Goal: Task Accomplishment & Management: Use online tool/utility

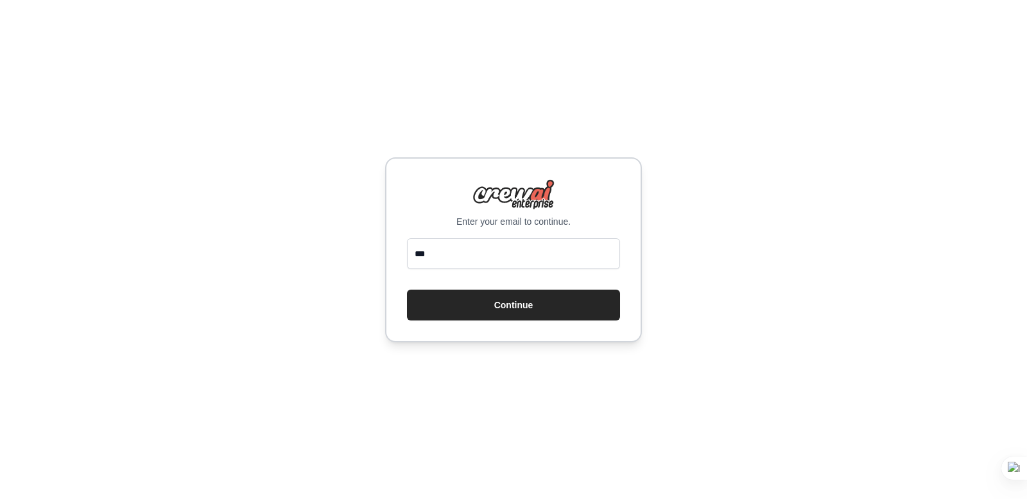
type input "**********"
click at [533, 306] on button "Continue" at bounding box center [513, 304] width 213 height 31
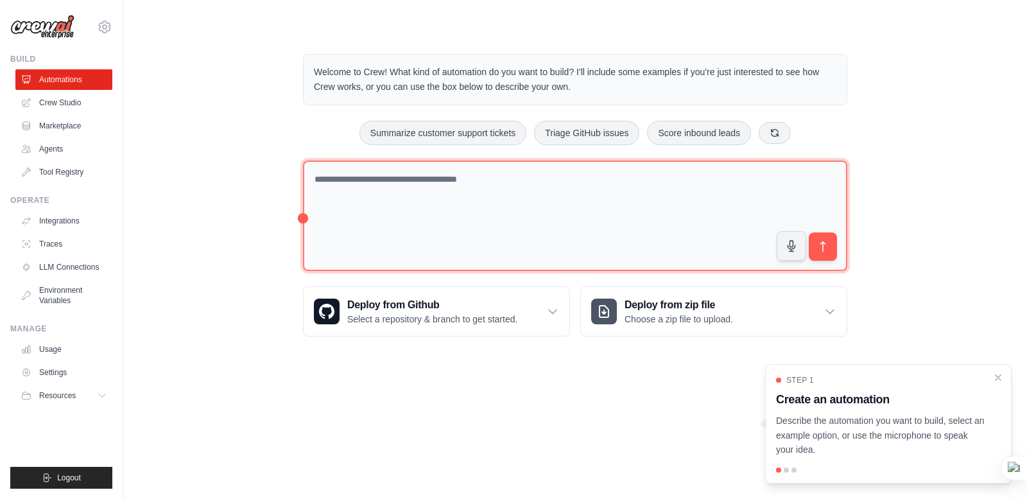
click at [575, 208] on textarea at bounding box center [575, 215] width 544 height 111
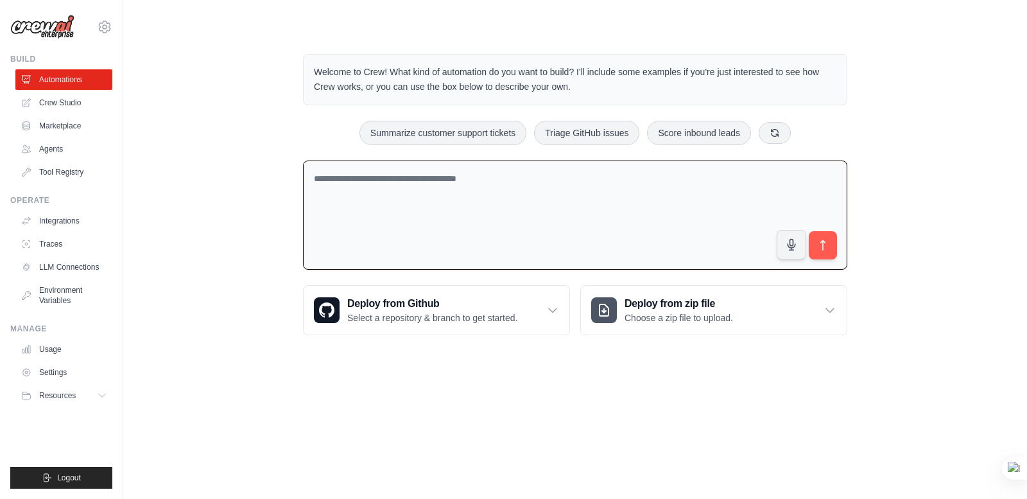
click at [498, 209] on textarea at bounding box center [575, 215] width 544 height 110
click at [68, 96] on link "Crew Studio" at bounding box center [65, 102] width 97 height 21
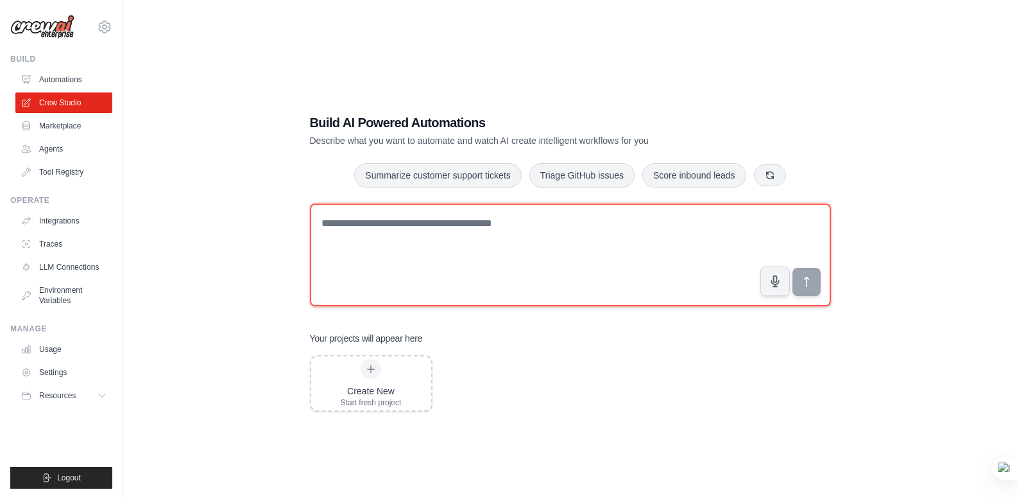
click at [453, 239] on textarea at bounding box center [570, 254] width 521 height 103
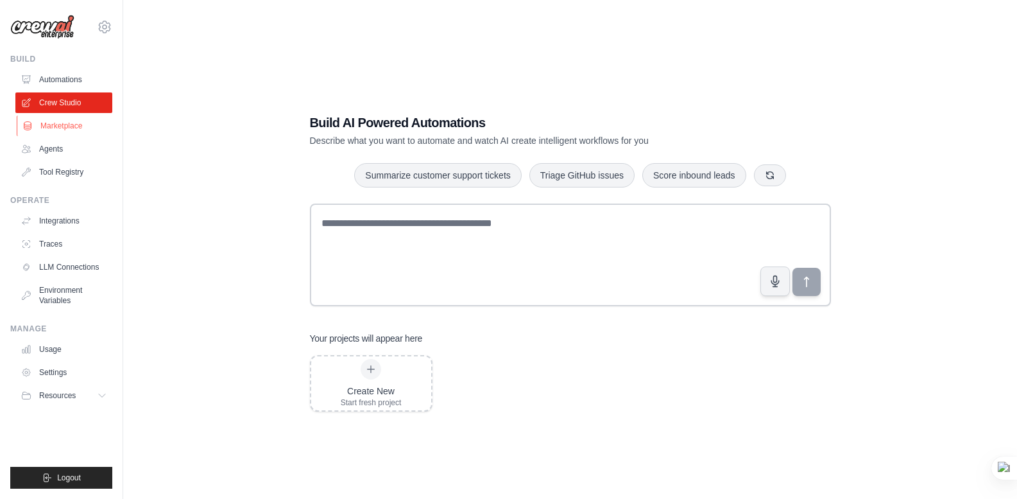
click at [60, 117] on link "Marketplace" at bounding box center [65, 126] width 97 height 21
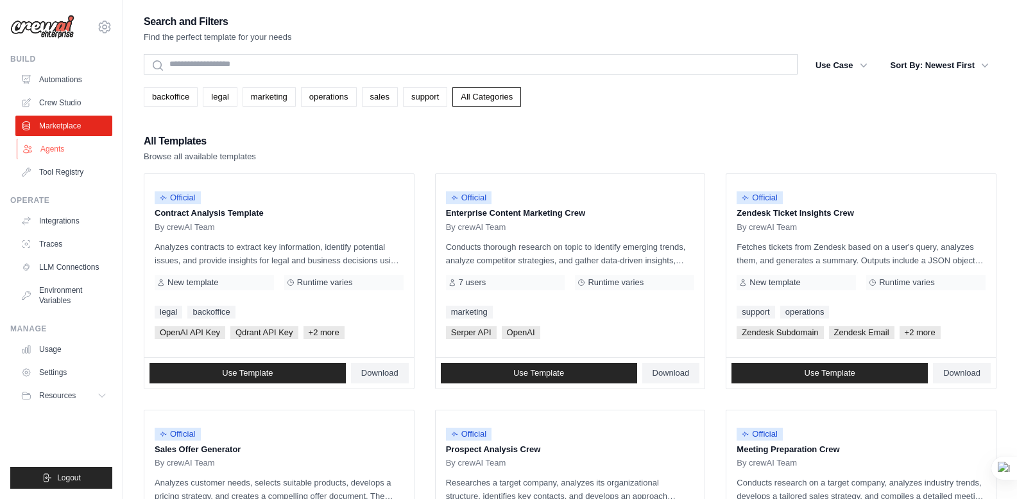
click at [44, 140] on link "Agents" at bounding box center [65, 149] width 97 height 21
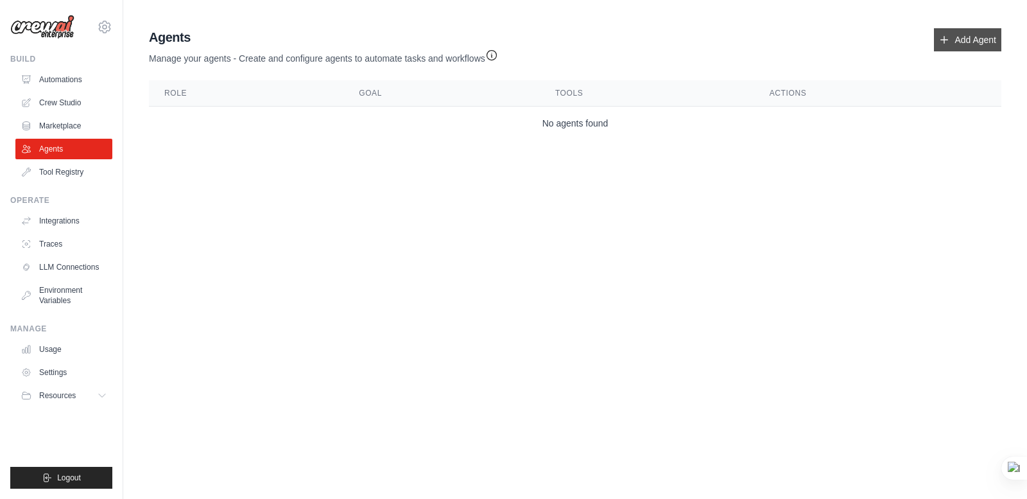
drag, startPoint x: 942, startPoint y: 27, endPoint x: 948, endPoint y: 33, distance: 8.2
click at [947, 33] on div "Agents Manage your agents - Create and configure agents to automate tasks and w…" at bounding box center [575, 84] width 863 height 122
click at [949, 33] on link "Add Agent" at bounding box center [967, 39] width 67 height 23
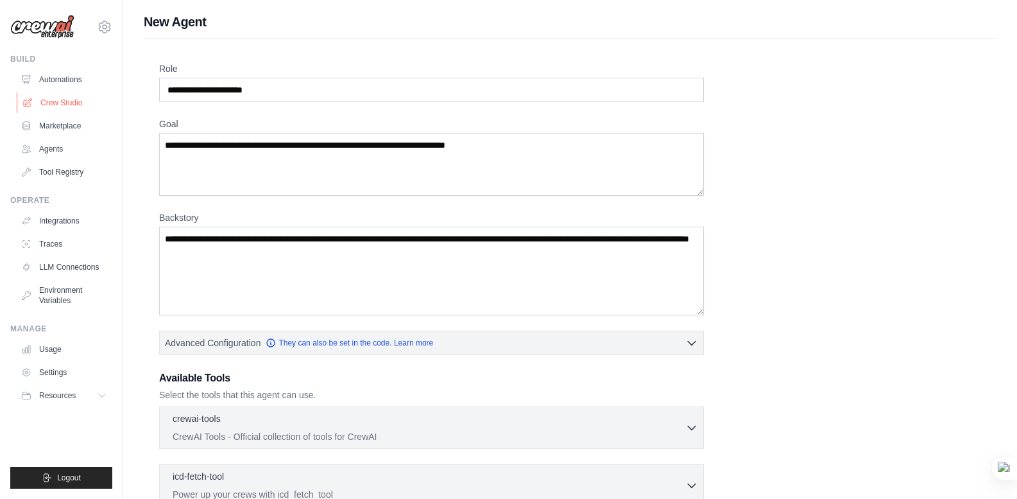
click at [78, 106] on link "Crew Studio" at bounding box center [65, 102] width 97 height 21
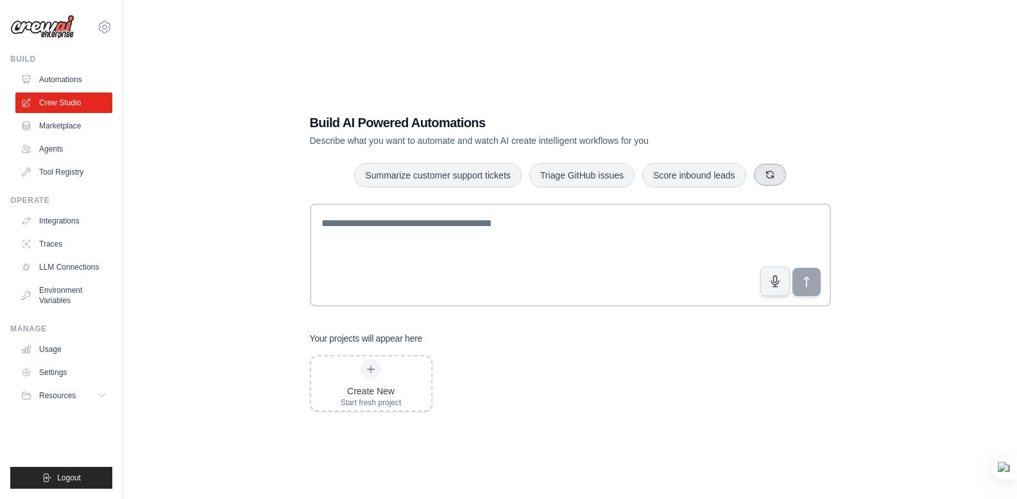
click at [768, 180] on button "button" at bounding box center [770, 175] width 32 height 22
